Goal: Task Accomplishment & Management: Manage account settings

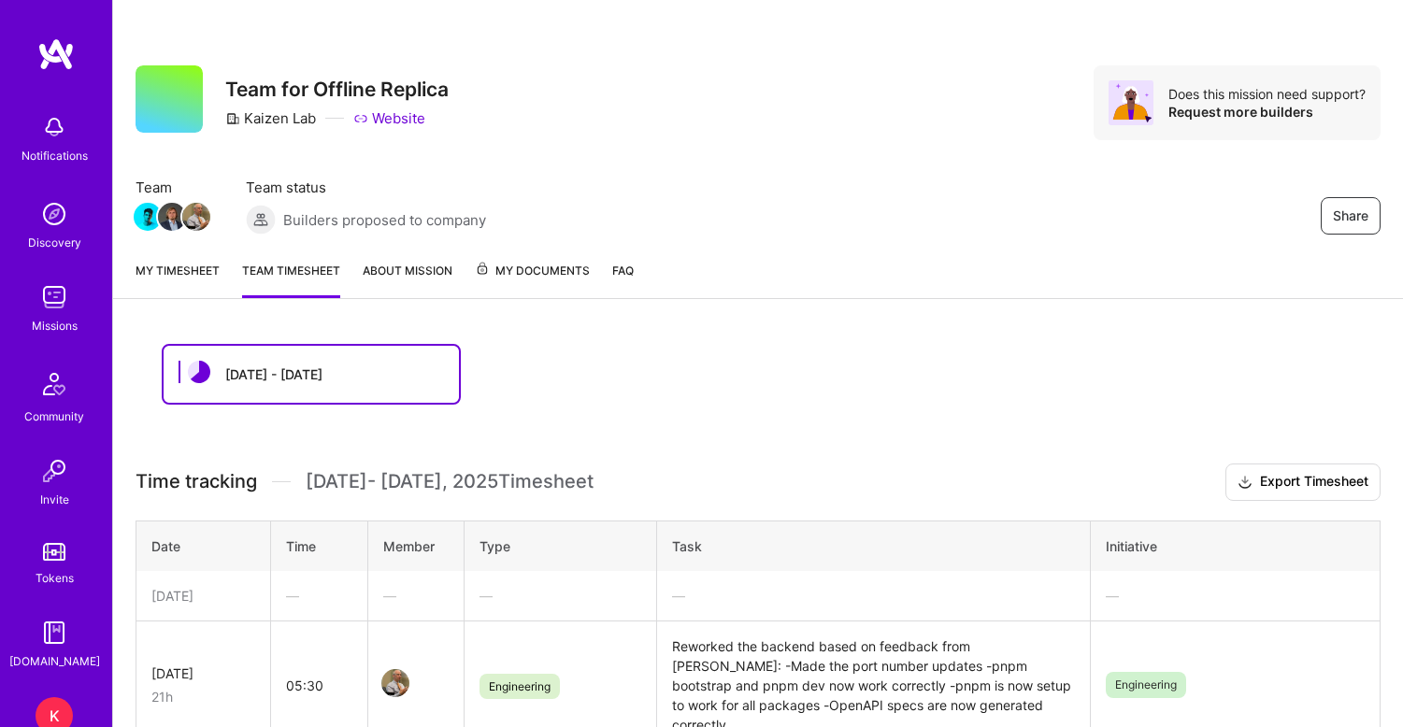
click at [168, 274] on link "My timesheet" at bounding box center [178, 279] width 84 height 37
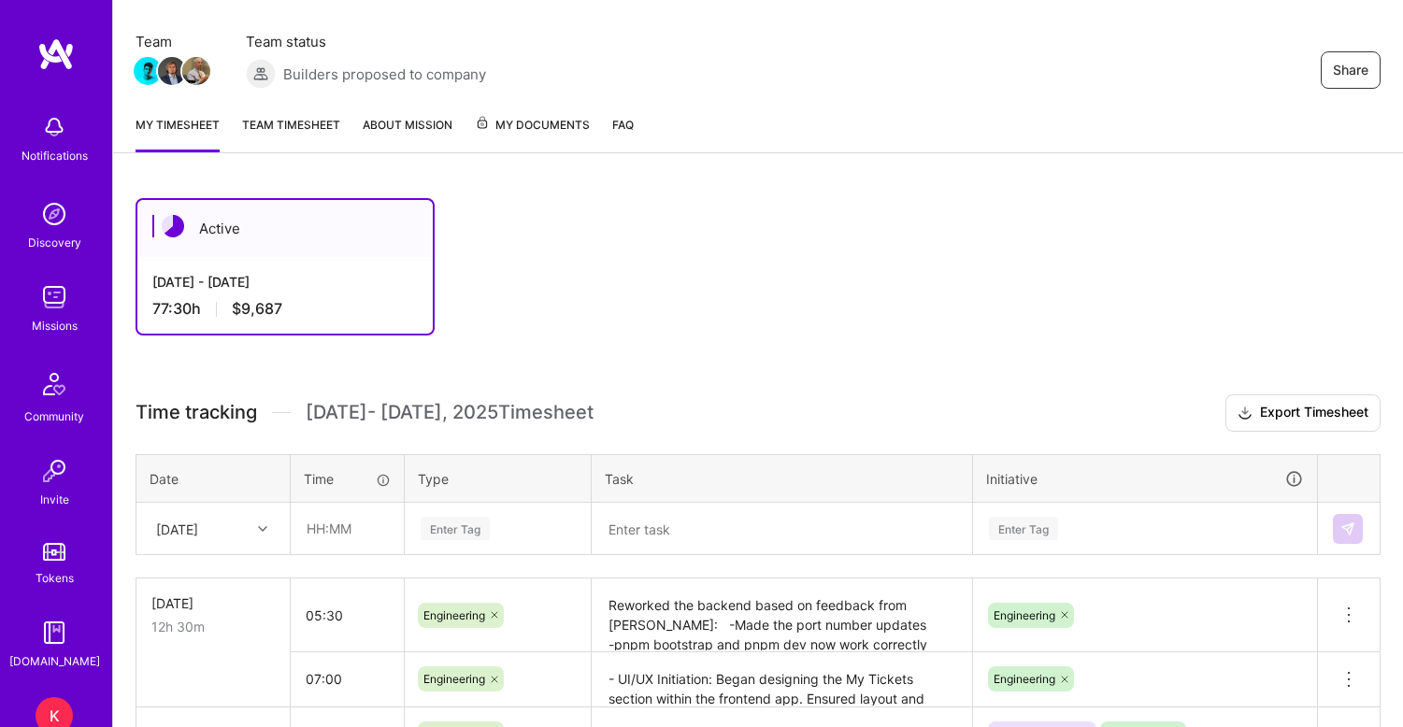
scroll to position [92, 0]
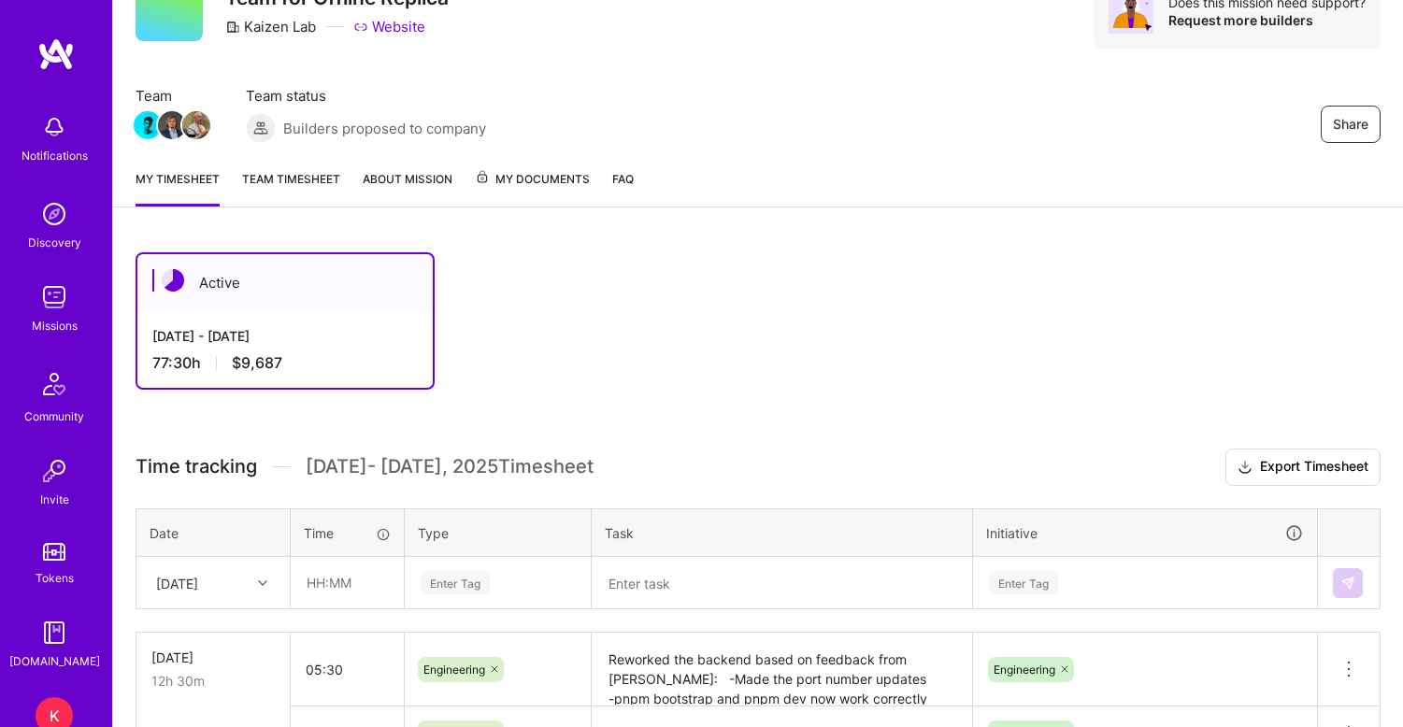
click at [298, 171] on link "Team timesheet" at bounding box center [291, 187] width 98 height 37
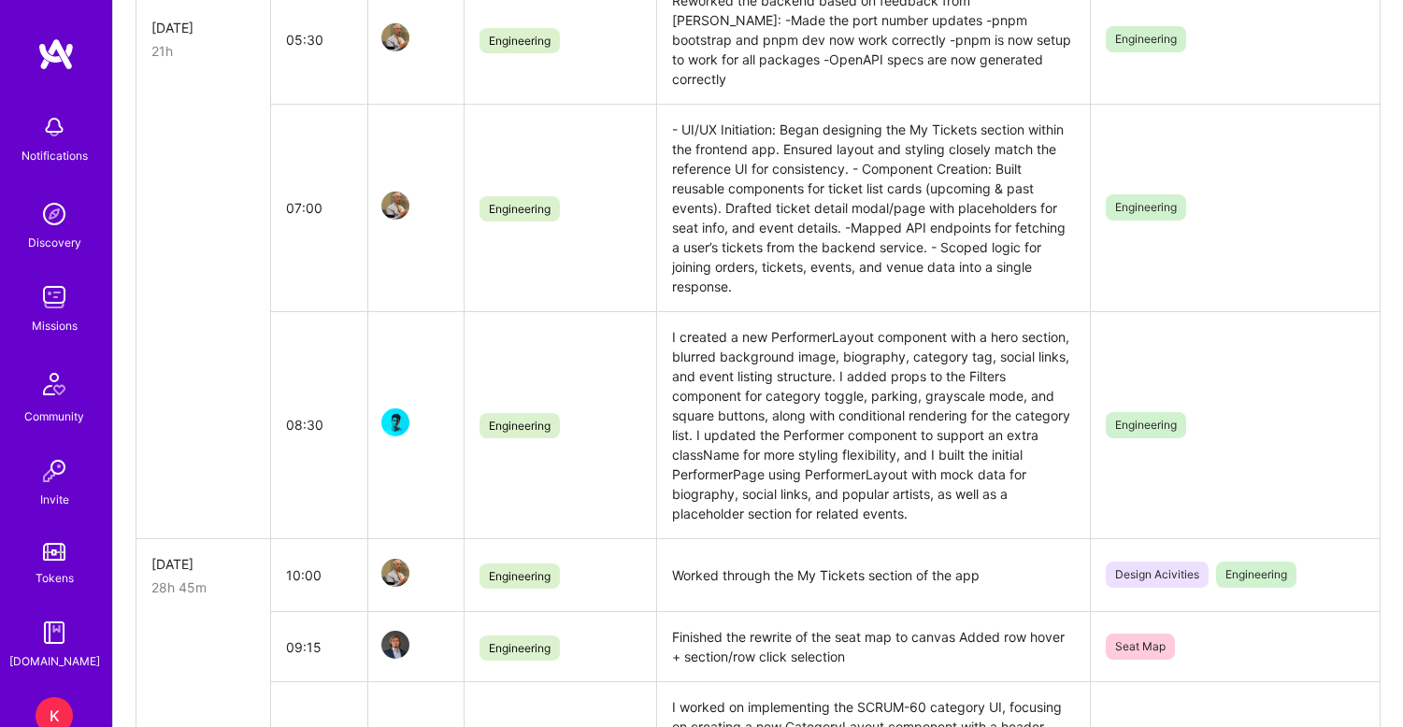
scroll to position [714, 0]
